Goal: Task Accomplishment & Management: Manage account settings

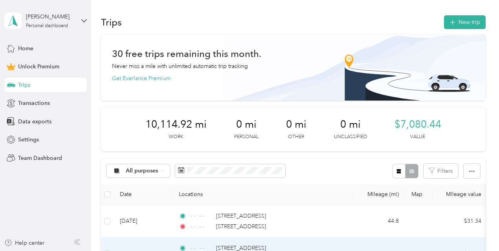
scroll to position [196, 0]
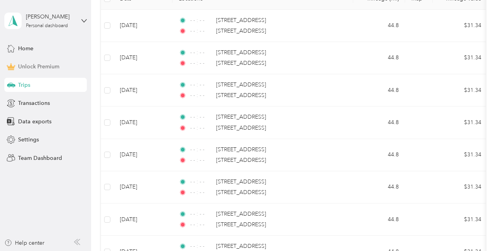
click at [64, 65] on div "Unlock Premium" at bounding box center [45, 67] width 82 height 14
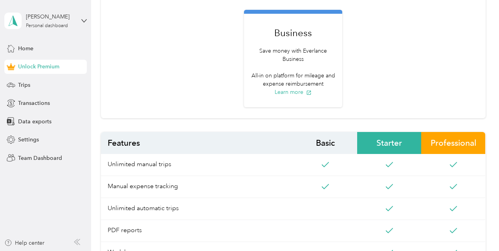
scroll to position [196, 0]
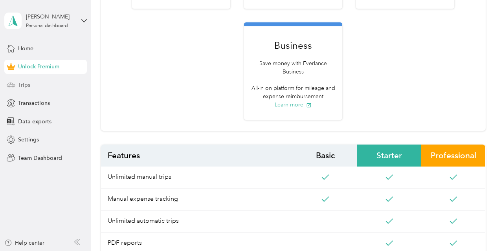
click at [14, 79] on div "Trips" at bounding box center [45, 85] width 82 height 14
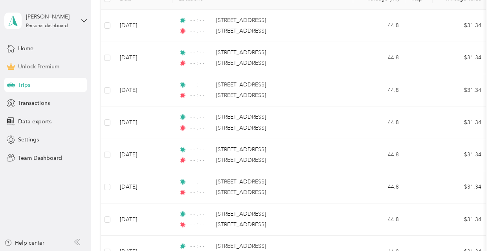
click at [18, 68] on span "Unlock Premium" at bounding box center [38, 66] width 41 height 8
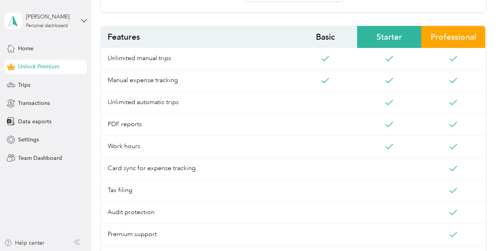
scroll to position [353, 0]
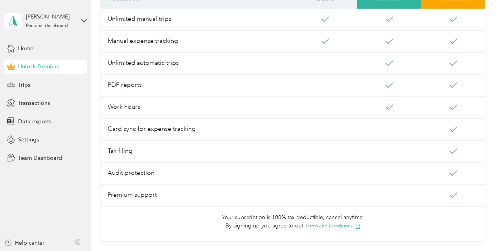
click at [52, 111] on div "Home Unlock Premium Trips Transactions Data exports Settings Team Dashboard" at bounding box center [45, 103] width 82 height 124
click at [53, 107] on div "Transactions" at bounding box center [45, 103] width 82 height 14
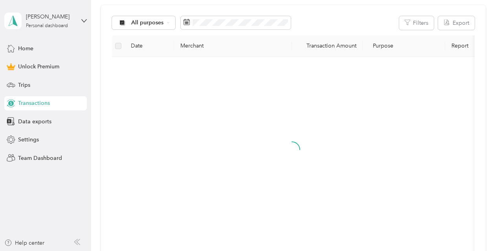
scroll to position [206, 0]
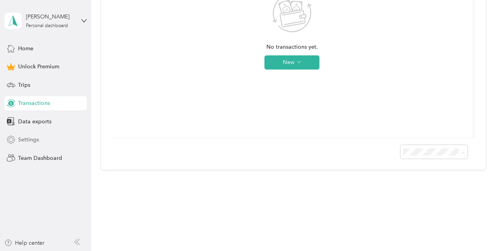
click at [55, 139] on div "Settings" at bounding box center [45, 140] width 82 height 14
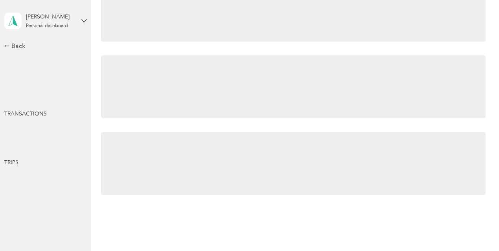
scroll to position [351, 0]
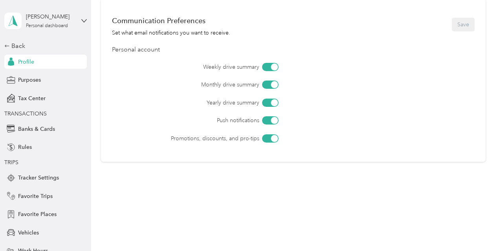
click at [267, 121] on div at bounding box center [270, 120] width 16 height 8
click at [267, 87] on div at bounding box center [270, 84] width 16 height 8
click at [457, 23] on button "Save" at bounding box center [462, 25] width 23 height 14
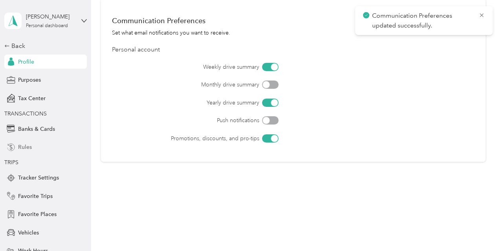
click at [27, 146] on span "Rules" at bounding box center [25, 147] width 14 height 8
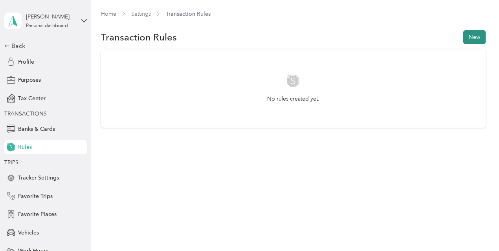
click at [482, 38] on button "New" at bounding box center [474, 37] width 22 height 14
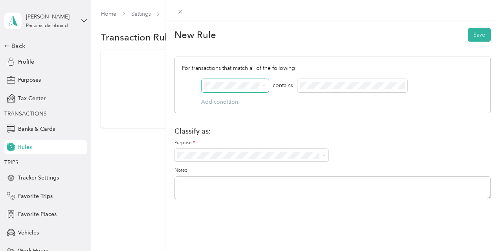
click at [266, 86] on icon at bounding box center [264, 86] width 4 height 4
click at [359, 33] on div "New Rule Save" at bounding box center [332, 34] width 316 height 16
click at [353, 27] on div "New Rule Save" at bounding box center [332, 34] width 316 height 16
click at [183, 14] on icon at bounding box center [180, 11] width 7 height 7
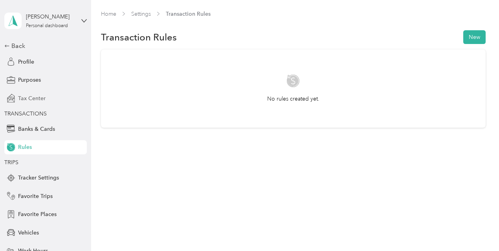
click at [42, 102] on div "Tax Center" at bounding box center [45, 98] width 82 height 14
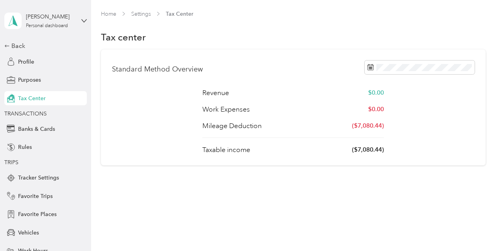
click at [34, 88] on div "Back Profile Purposes Tax Center TRANSACTIONS Banks & Cards Rules TRIPS Tracker…" at bounding box center [45, 164] width 82 height 247
click at [34, 84] on div "Purposes" at bounding box center [45, 80] width 82 height 14
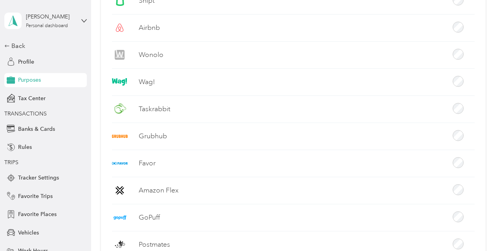
scroll to position [353, 0]
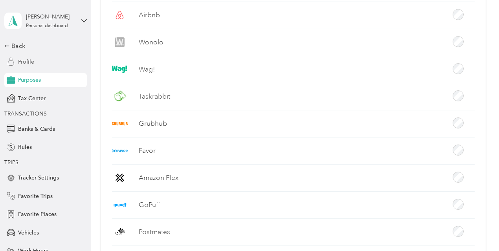
click at [22, 65] on span "Profile" at bounding box center [26, 62] width 16 height 8
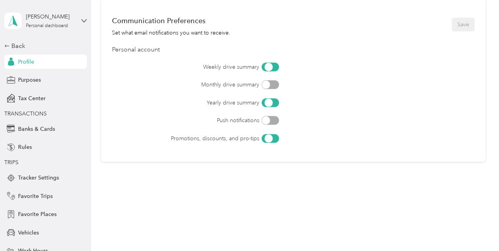
scroll to position [351, 0]
click at [47, 18] on div "[PERSON_NAME]" at bounding box center [50, 17] width 49 height 8
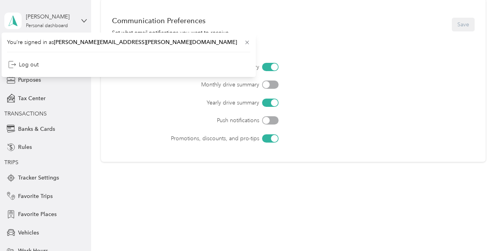
click at [78, 22] on div "[PERSON_NAME] Personal dashboard" at bounding box center [45, 20] width 82 height 27
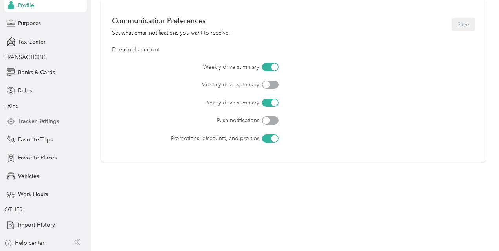
scroll to position [57, 0]
click at [7, 175] on icon at bounding box center [11, 176] width 9 height 9
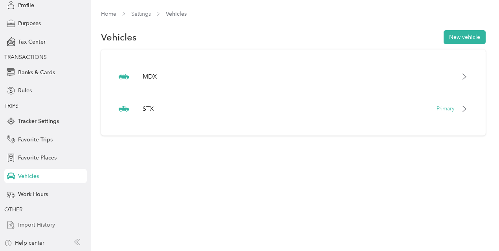
click at [38, 221] on span "Import History" at bounding box center [36, 225] width 37 height 8
